Goal: Navigation & Orientation: Find specific page/section

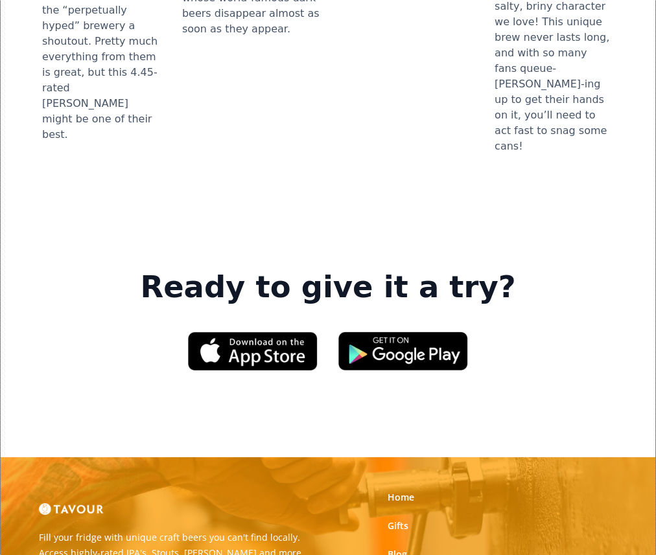
scroll to position [1979, 0]
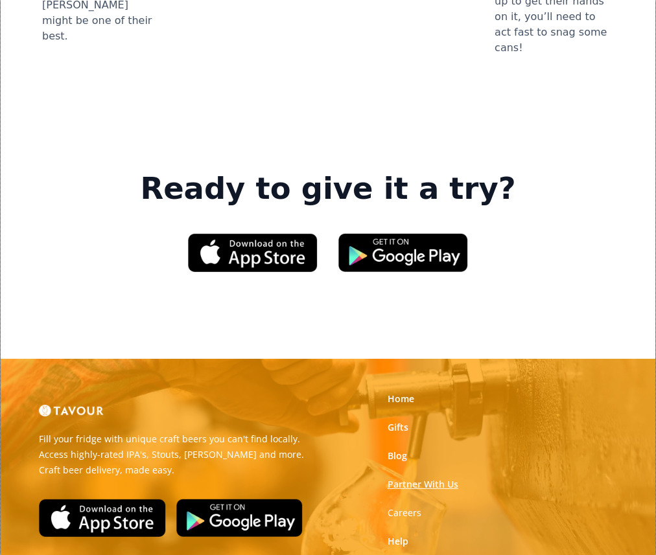
click at [410, 478] on link "Partner With Us" at bounding box center [423, 484] width 71 height 13
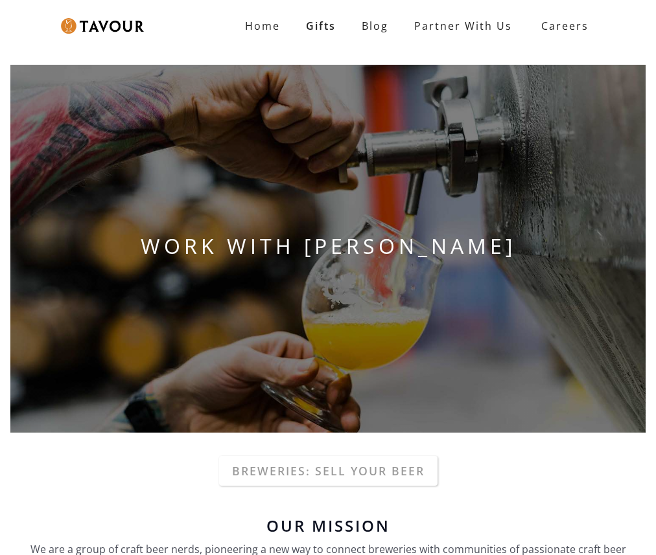
click at [270, 39] on nav "Home Gifts Blog Partner With Us Careers SIGN UP" at bounding box center [411, 26] width 387 height 52
click at [258, 30] on strong "Home" at bounding box center [262, 26] width 35 height 14
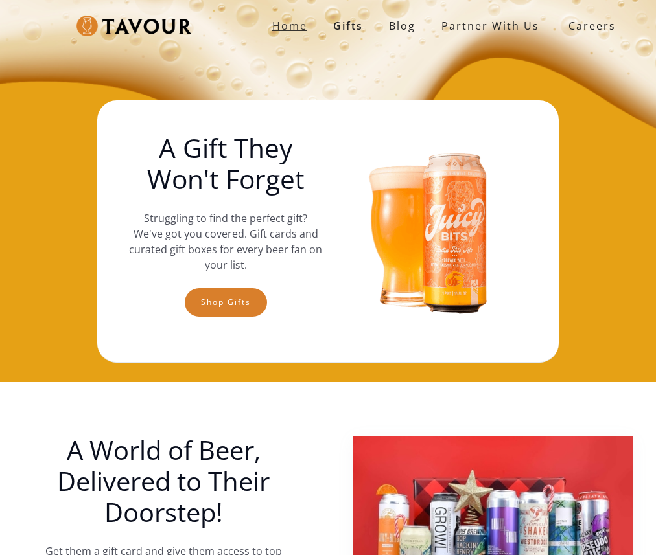
click at [297, 25] on strong "Home" at bounding box center [289, 26] width 35 height 14
